Goal: Check status: Check status

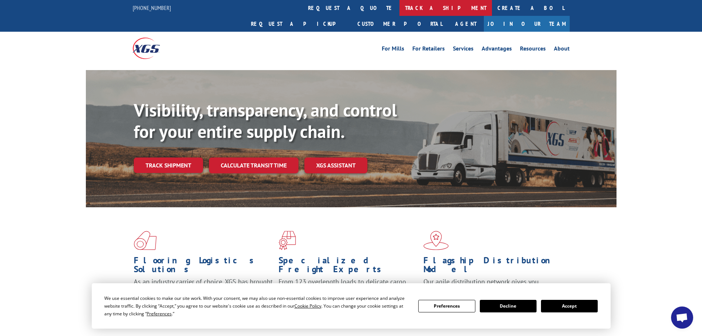
click at [400, 4] on link "track a shipment" at bounding box center [446, 8] width 93 height 16
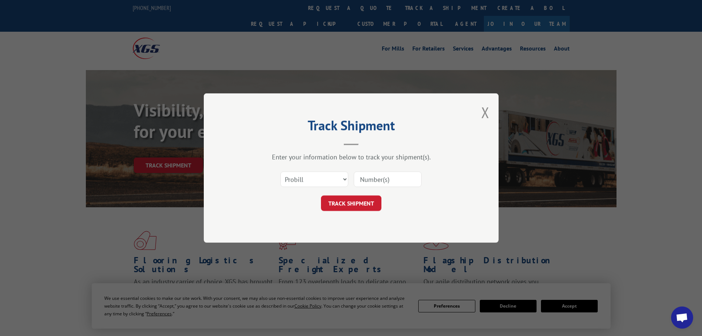
click at [390, 178] on input at bounding box center [388, 178] width 68 height 15
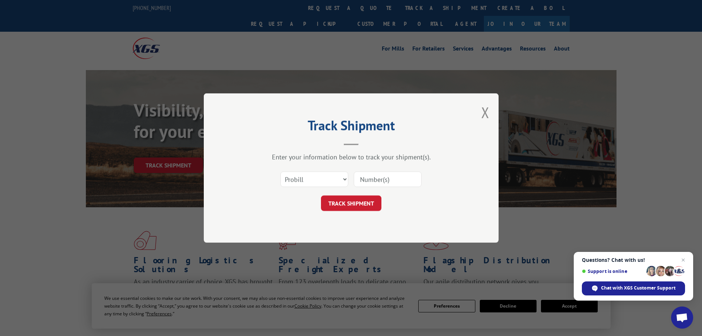
paste input "17520847"
type input "17520847"
click at [353, 200] on button "TRACK SHIPMENT" at bounding box center [351, 202] width 60 height 15
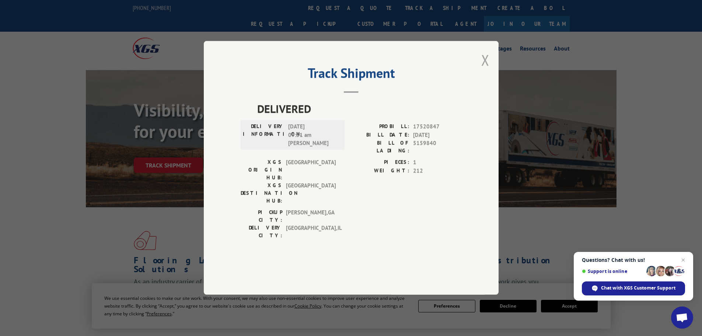
click at [487, 70] on button "Close modal" at bounding box center [486, 60] width 8 height 20
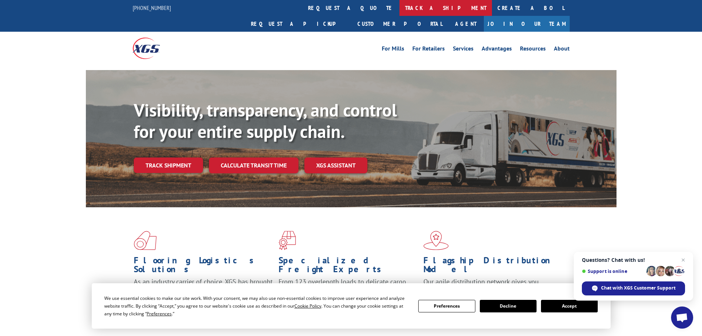
click at [400, 9] on link "track a shipment" at bounding box center [446, 8] width 93 height 16
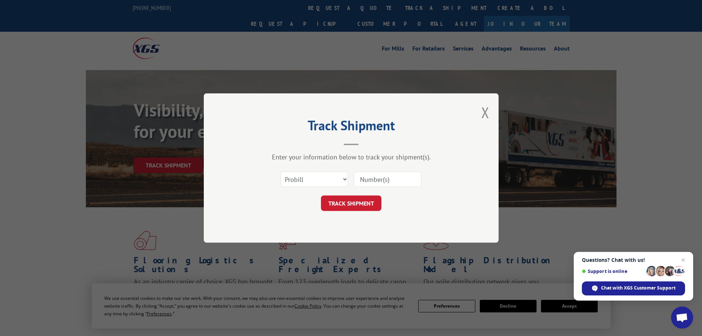
click at [377, 183] on input at bounding box center [388, 178] width 68 height 15
paste input "17595516"
type input "17595516"
click at [361, 205] on button "TRACK SHIPMENT" at bounding box center [351, 202] width 60 height 15
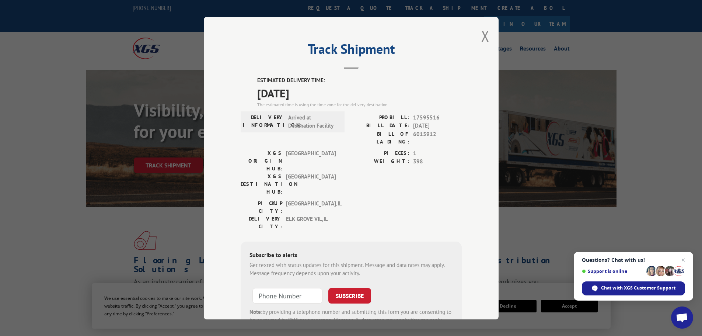
drag, startPoint x: 321, startPoint y: 90, endPoint x: 256, endPoint y: 83, distance: 65.6
click at [257, 83] on div "ESTIMATED DELIVERY TIME: [DATE] The estimated time is using the time zone for t…" at bounding box center [359, 92] width 205 height 32
copy div "ESTIMATED DELIVERY TIME: [DATE]"
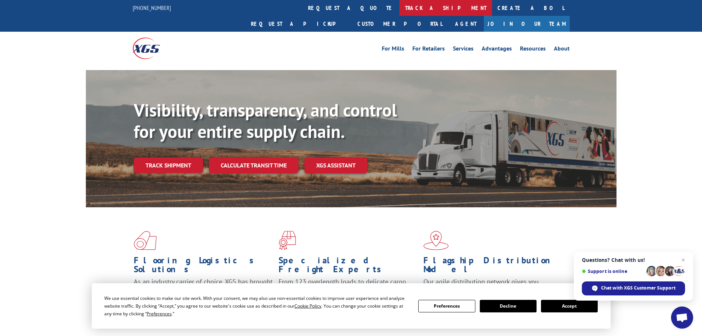
click at [400, 6] on link "track a shipment" at bounding box center [446, 8] width 93 height 16
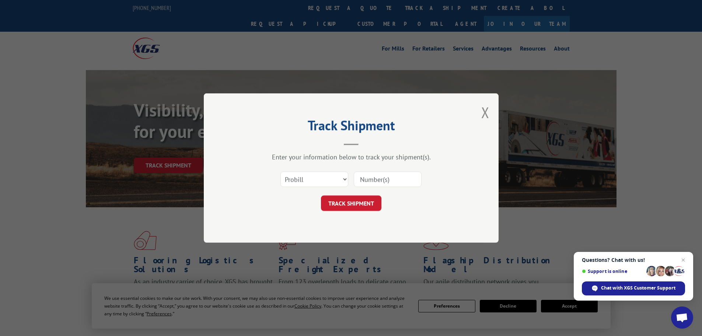
click at [381, 181] on input at bounding box center [388, 178] width 68 height 15
paste input "17597562"
type input "17597562"
click at [358, 201] on button "TRACK SHIPMENT" at bounding box center [351, 202] width 60 height 15
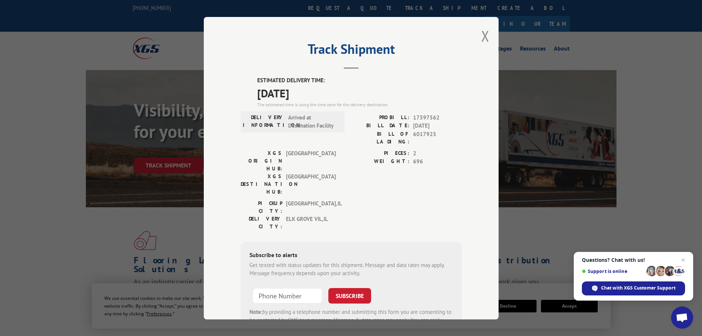
drag, startPoint x: 316, startPoint y: 95, endPoint x: 253, endPoint y: 83, distance: 64.2
click at [253, 83] on div "ESTIMATED DELIVERY TIME: 09/05/2025 The estimated time is using the time zone f…" at bounding box center [351, 208] width 221 height 265
copy div "ESTIMATED DELIVERY TIME: [DATE]"
